Goal: Task Accomplishment & Management: Complete application form

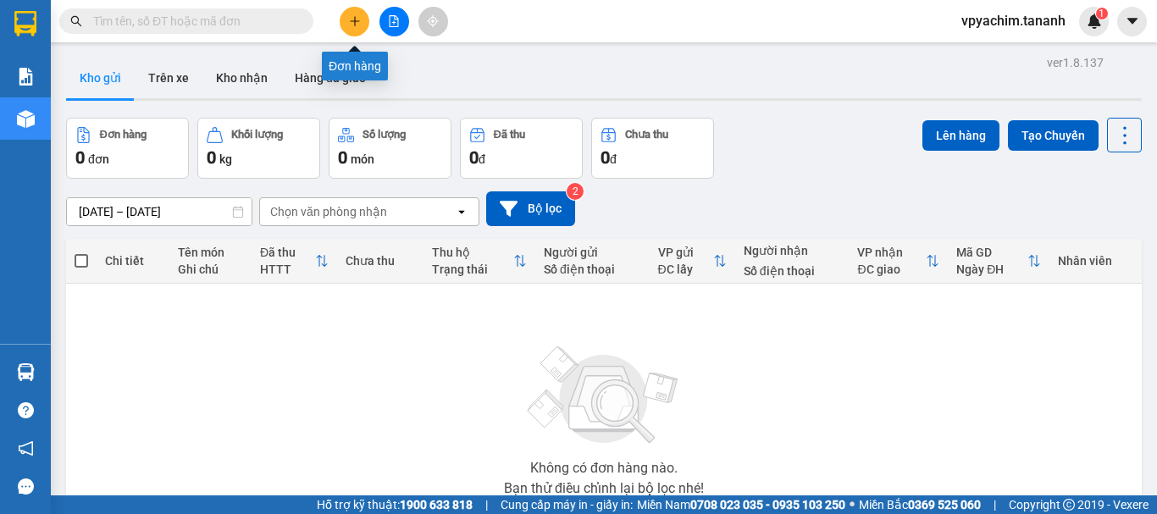
click at [343, 16] on button at bounding box center [355, 22] width 30 height 30
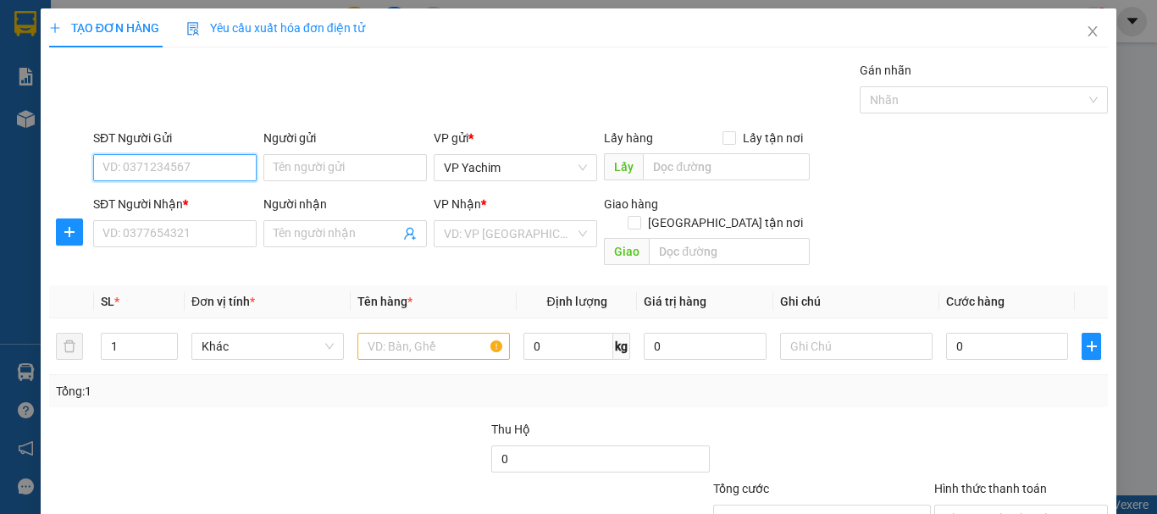
click at [176, 154] on input "SĐT Người Gửi" at bounding box center [175, 167] width 164 height 27
click at [181, 200] on div "0332339907 - ÁP" at bounding box center [173, 201] width 141 height 19
type input "0332339907"
type input "ÁP"
type input "0983077345"
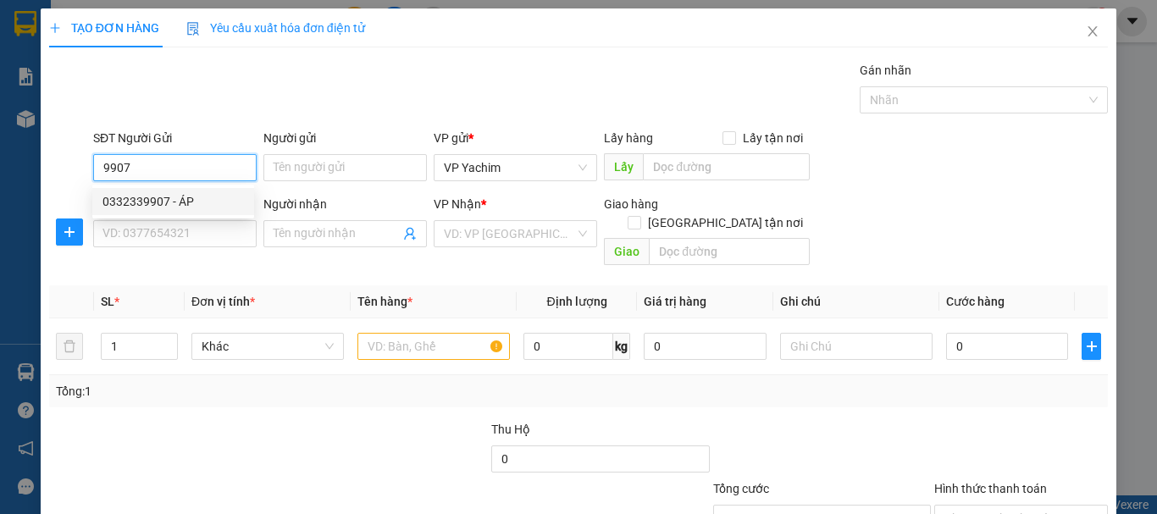
type input "THẢO"
type input "100.000"
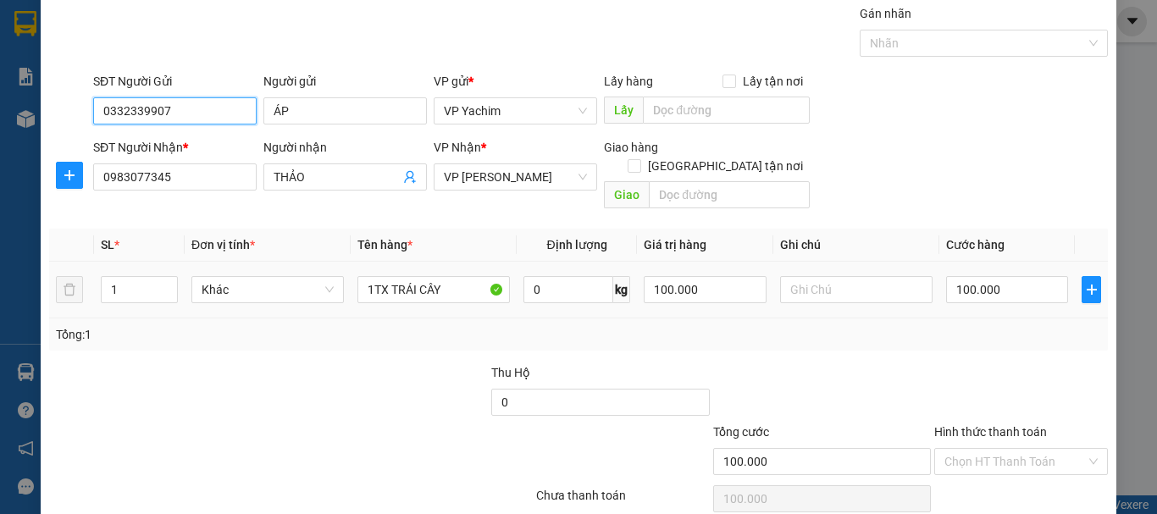
scroll to position [113, 0]
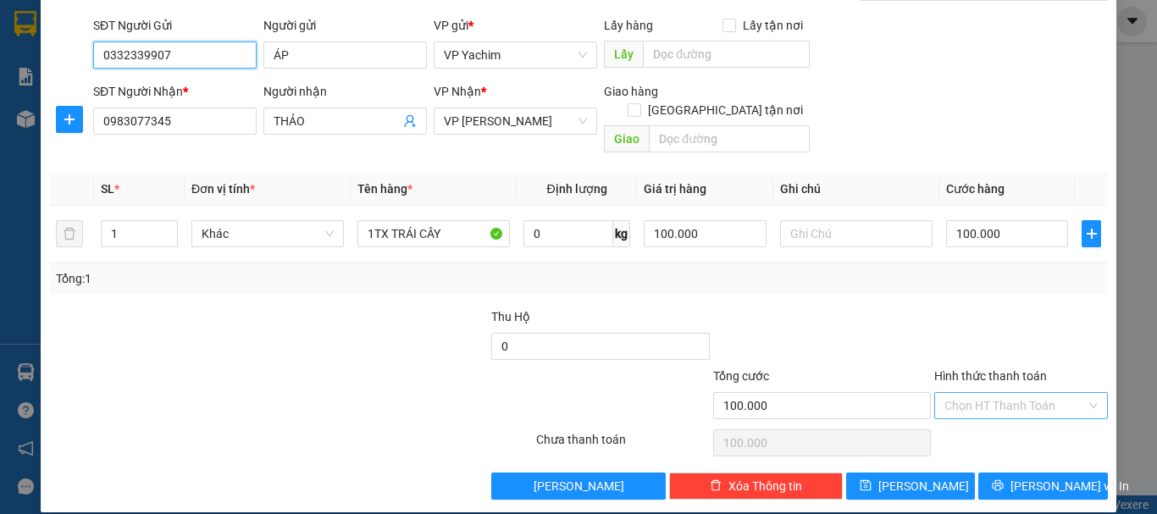
type input "0332339907"
click at [979, 393] on input "Hình thức thanh toán" at bounding box center [1015, 405] width 141 height 25
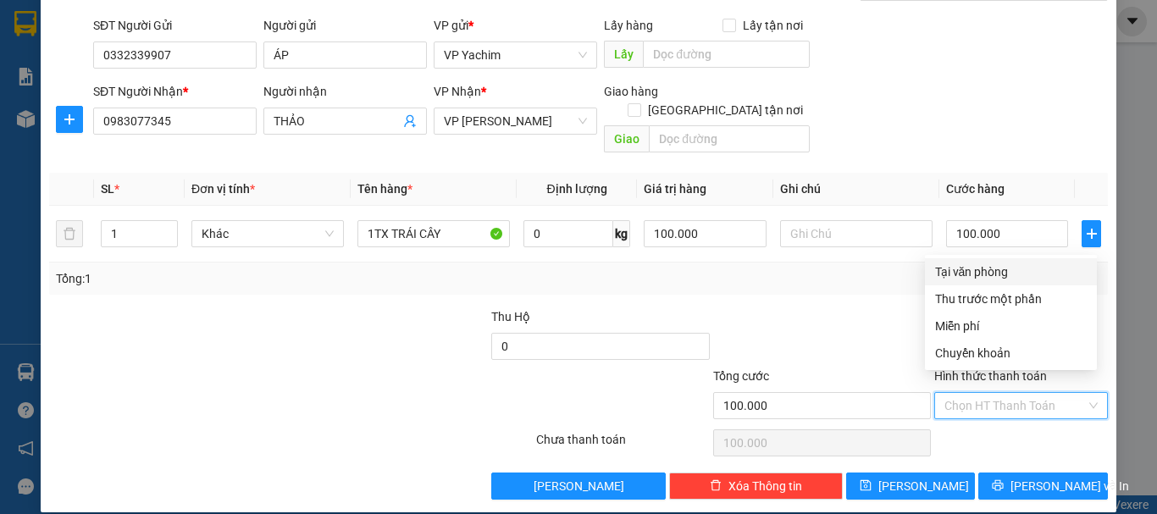
click at [952, 269] on div "Tại văn phòng" at bounding box center [1011, 272] width 152 height 19
type input "0"
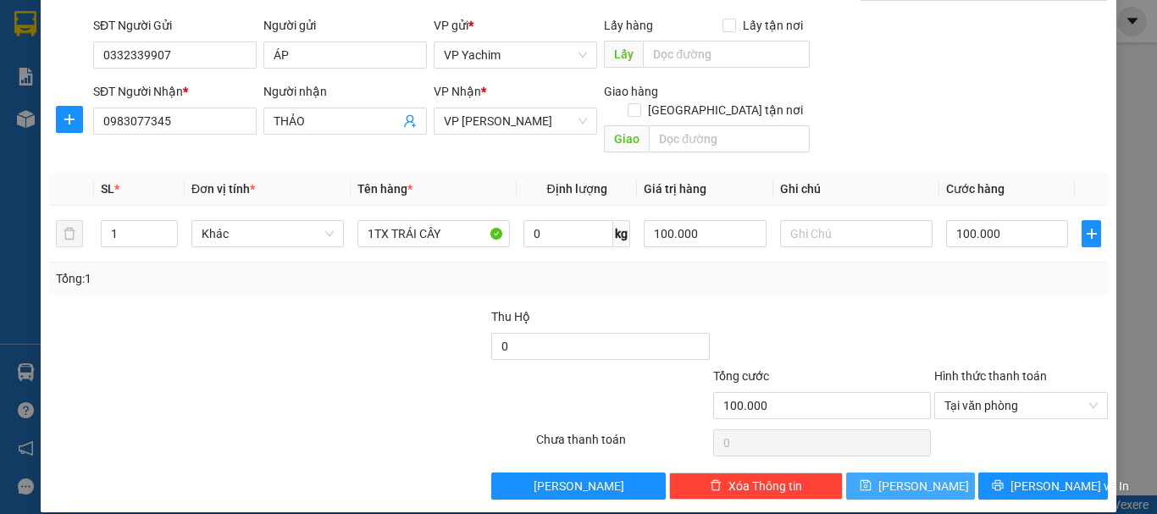
click at [921, 473] on button "[PERSON_NAME]" at bounding box center [911, 486] width 130 height 27
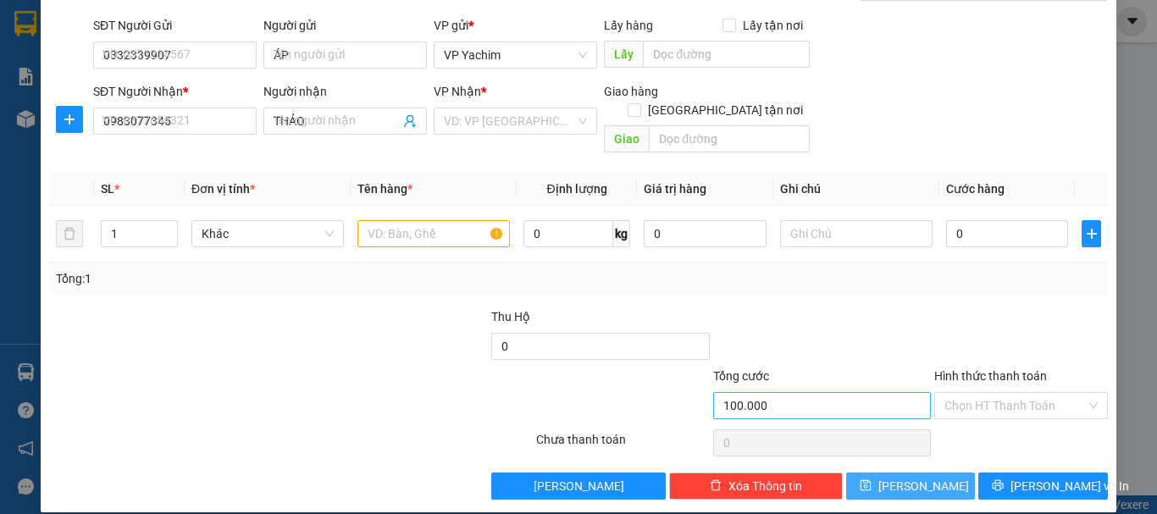
type input "0"
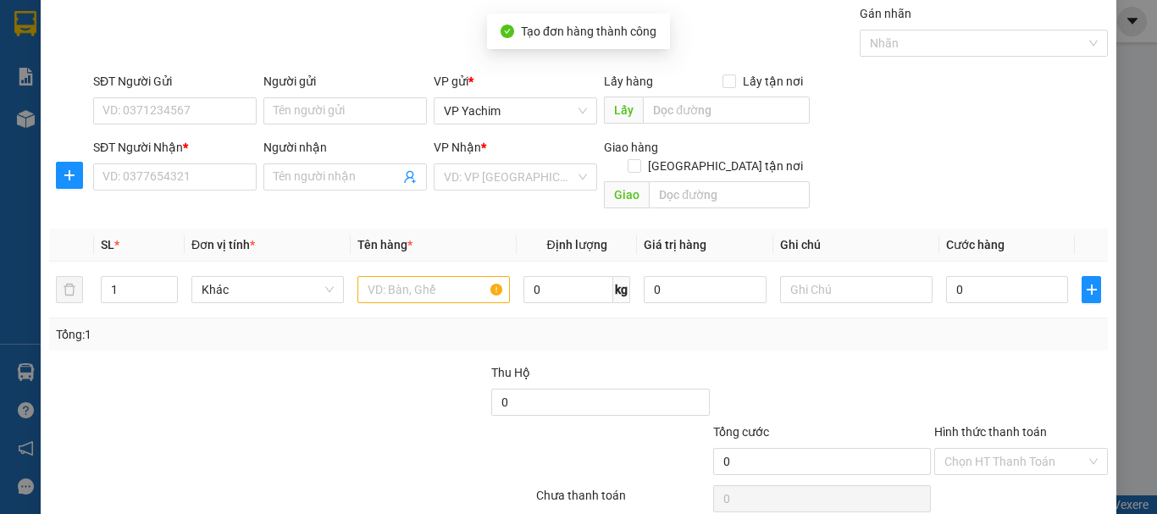
scroll to position [0, 0]
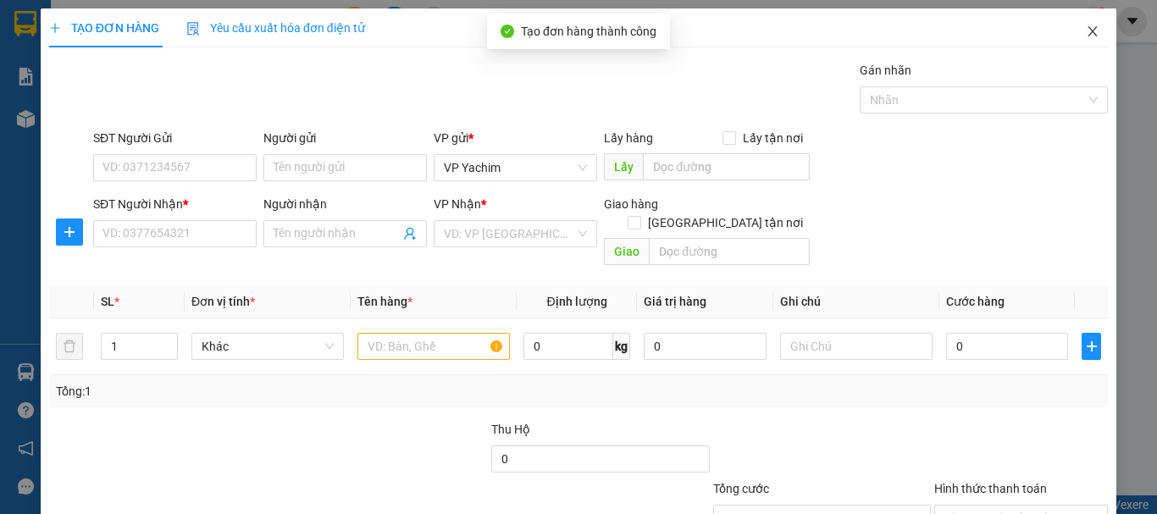
click at [1072, 33] on span "Close" at bounding box center [1092, 31] width 47 height 47
